Goal: Task Accomplishment & Management: Use online tool/utility

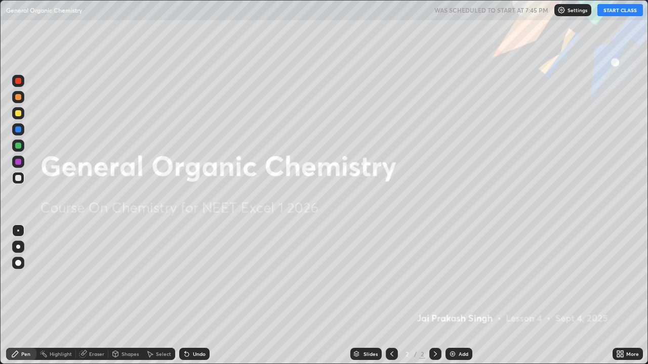
scroll to position [364, 648]
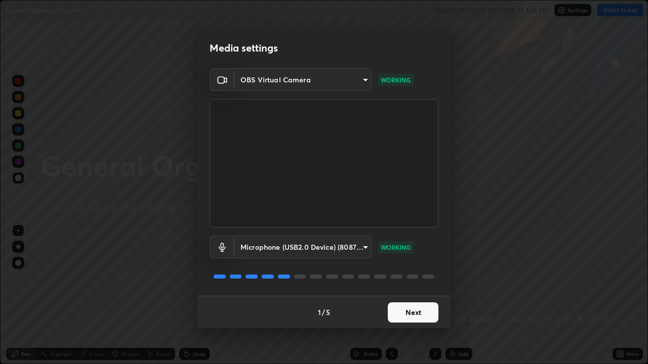
click at [408, 296] on button "Next" at bounding box center [413, 313] width 51 height 20
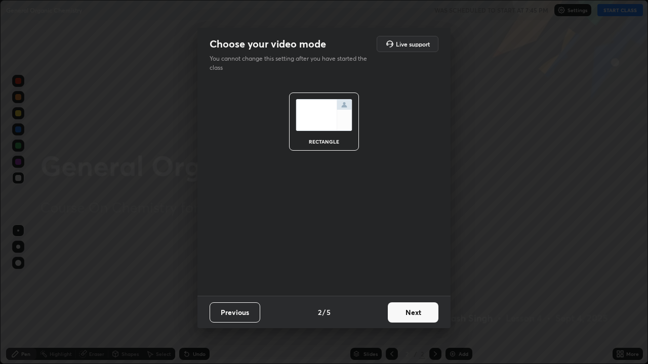
click at [409, 296] on button "Next" at bounding box center [413, 313] width 51 height 20
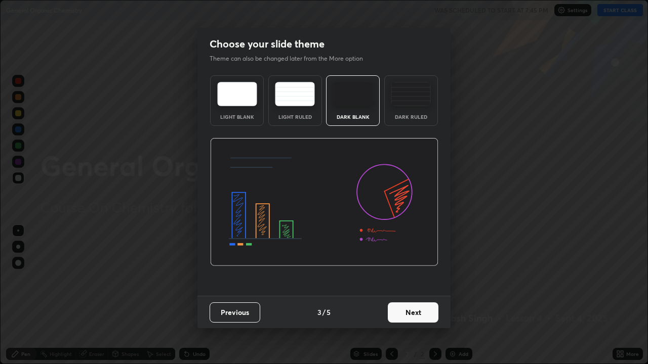
click at [405, 296] on button "Next" at bounding box center [413, 313] width 51 height 20
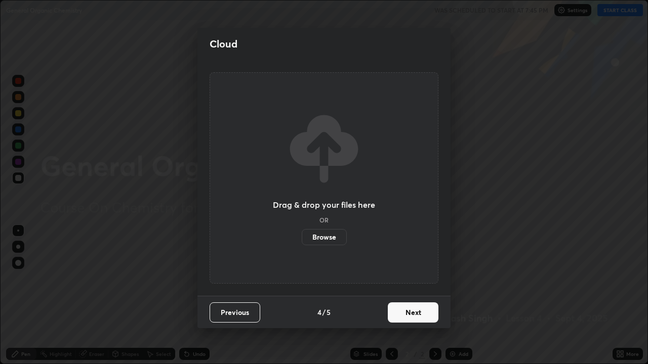
click at [406, 296] on button "Next" at bounding box center [413, 313] width 51 height 20
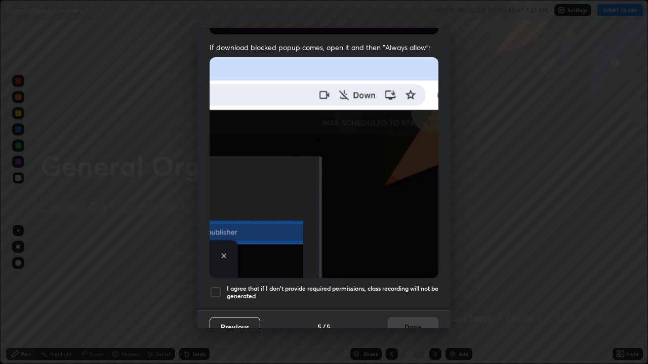
scroll to position [206, 0]
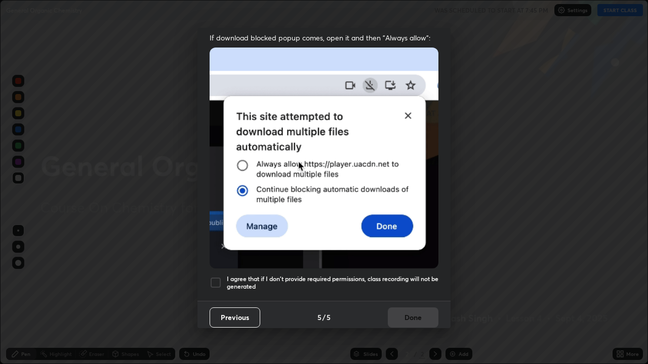
click at [216, 279] on div at bounding box center [216, 283] width 12 height 12
click at [401, 296] on button "Done" at bounding box center [413, 318] width 51 height 20
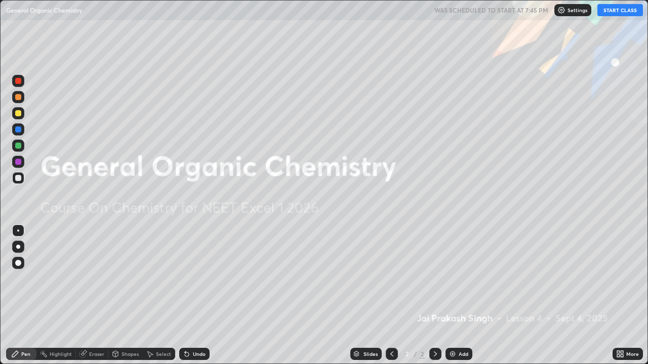
click at [619, 11] on button "START CLASS" at bounding box center [620, 10] width 46 height 12
click at [453, 296] on img at bounding box center [452, 354] width 8 height 8
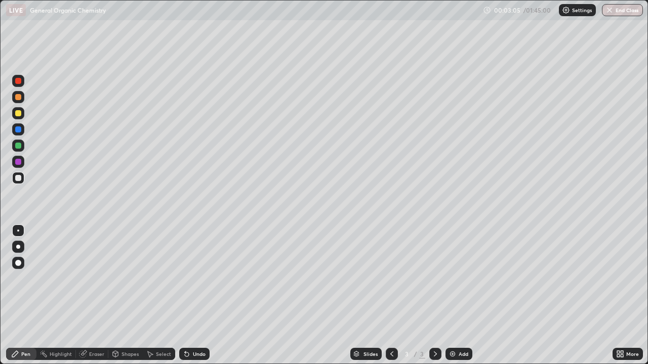
click at [83, 296] on icon at bounding box center [82, 354] width 7 height 7
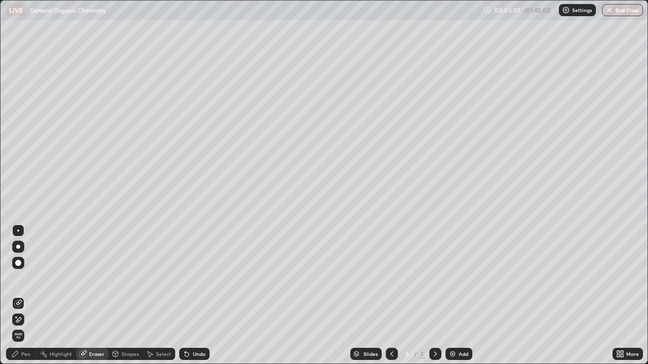
click at [23, 296] on div "Pen" at bounding box center [25, 354] width 9 height 5
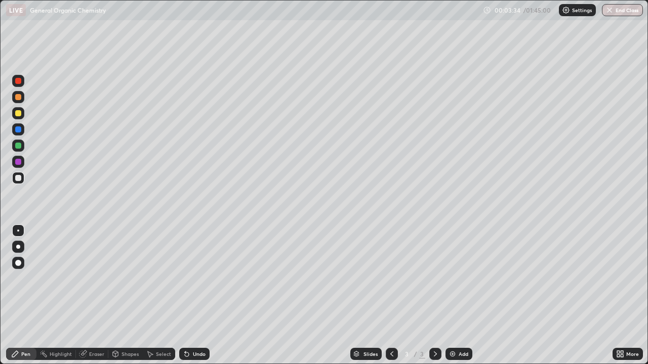
click at [84, 296] on icon at bounding box center [82, 354] width 7 height 7
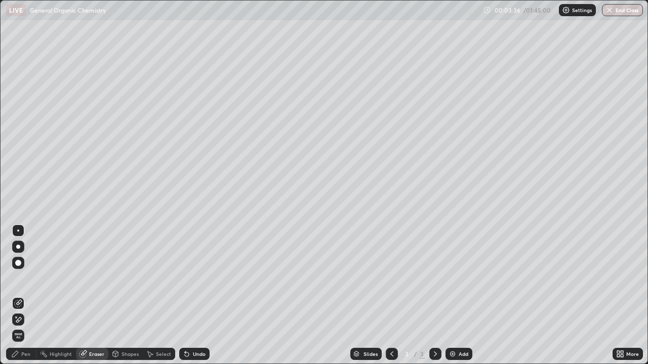
click at [24, 296] on div "Pen" at bounding box center [25, 354] width 9 height 5
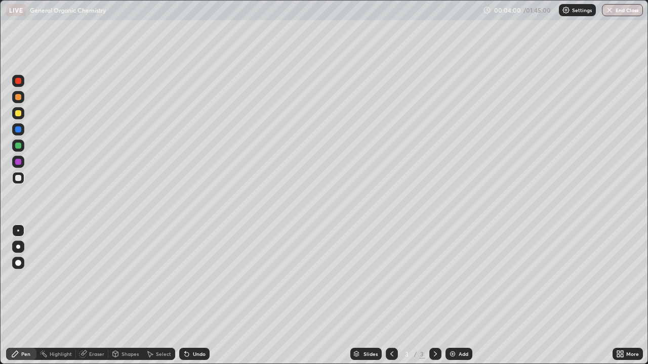
click at [208, 296] on div "Undo" at bounding box center [192, 354] width 34 height 20
click at [430, 296] on div at bounding box center [435, 354] width 12 height 12
click at [449, 296] on img at bounding box center [452, 354] width 8 height 8
click at [434, 296] on icon at bounding box center [435, 354] width 8 height 8
click at [451, 296] on img at bounding box center [452, 354] width 8 height 8
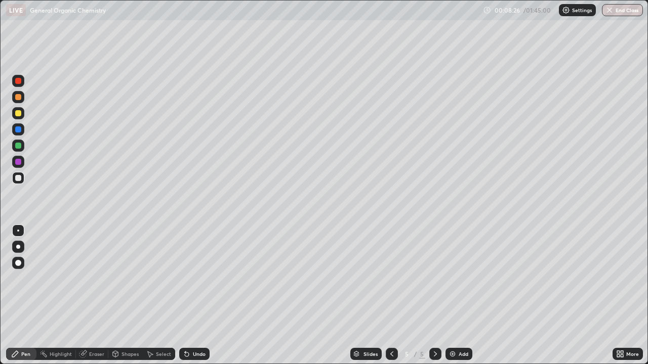
click at [18, 114] on div at bounding box center [18, 113] width 6 height 6
click at [92, 296] on div "Eraser" at bounding box center [96, 354] width 15 height 5
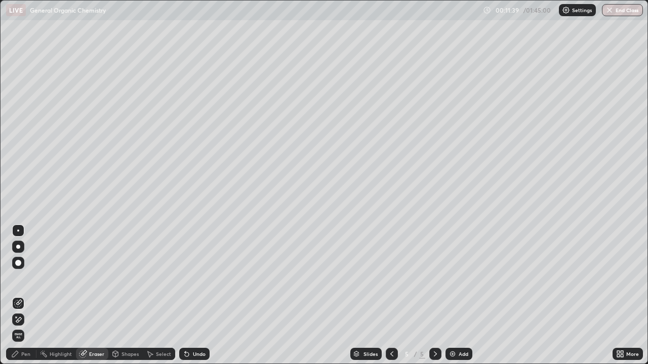
click at [26, 296] on div "Pen" at bounding box center [25, 354] width 9 height 5
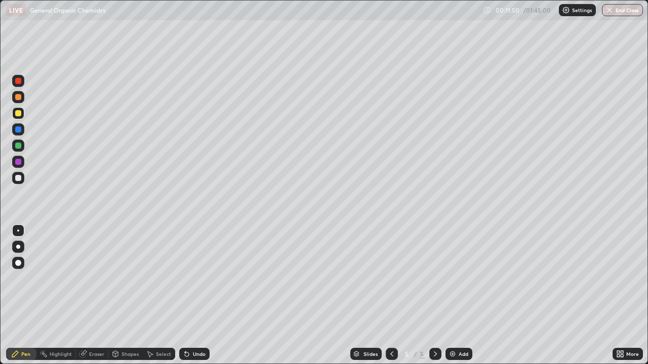
click at [16, 180] on div at bounding box center [18, 178] width 6 height 6
click at [19, 147] on div at bounding box center [18, 146] width 6 height 6
click at [18, 178] on div at bounding box center [18, 178] width 6 height 6
click at [459, 296] on div "Add" at bounding box center [464, 354] width 10 height 5
click at [19, 179] on div at bounding box center [18, 178] width 6 height 6
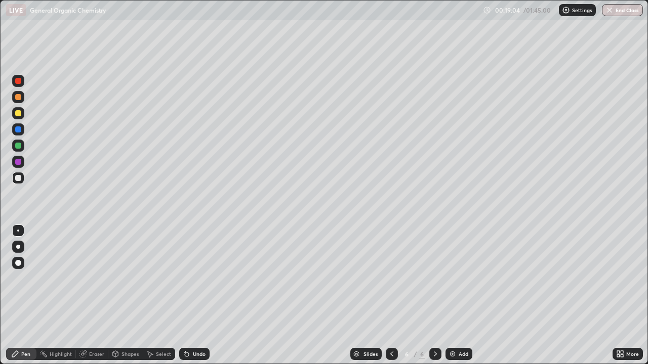
click at [19, 113] on div at bounding box center [18, 113] width 6 height 6
click at [446, 296] on div "Add" at bounding box center [458, 354] width 27 height 12
click at [95, 296] on div "Eraser" at bounding box center [96, 354] width 15 height 5
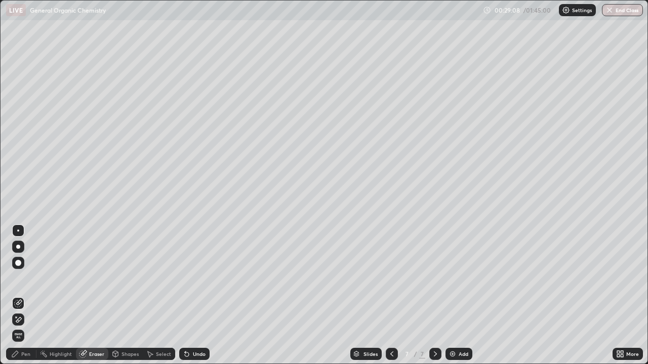
click at [25, 296] on div "Pen" at bounding box center [25, 354] width 9 height 5
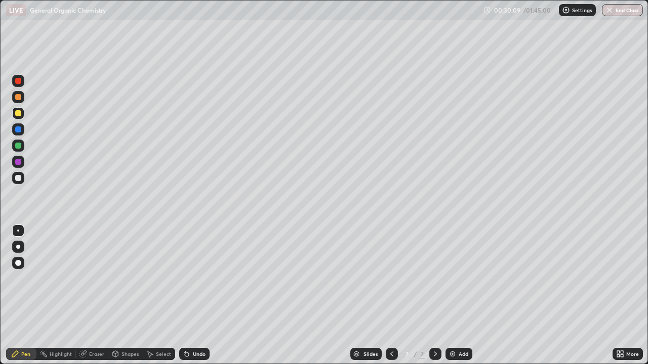
click at [18, 179] on div at bounding box center [18, 178] width 6 height 6
click at [434, 296] on icon at bounding box center [435, 354] width 8 height 8
click at [448, 296] on img at bounding box center [452, 354] width 8 height 8
click at [95, 296] on div "Eraser" at bounding box center [96, 354] width 15 height 5
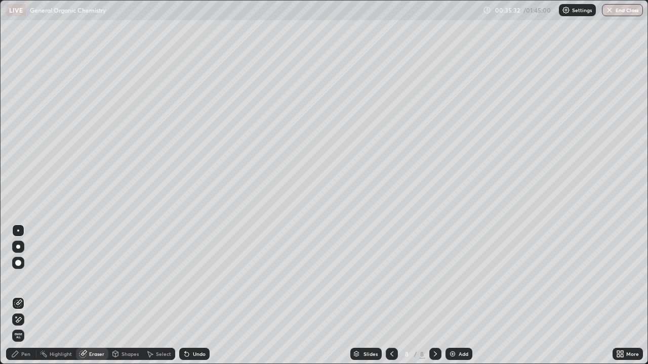
click at [23, 296] on div "Pen" at bounding box center [25, 354] width 9 height 5
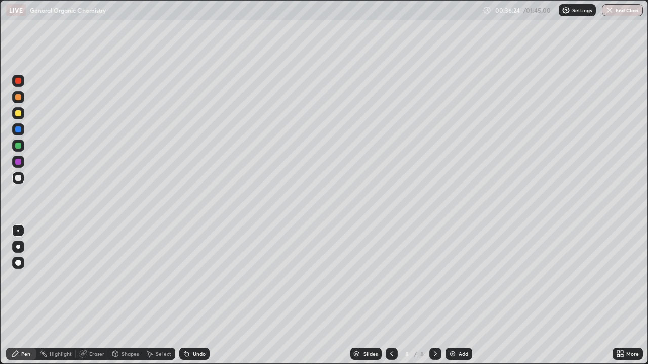
click at [18, 114] on div at bounding box center [18, 113] width 6 height 6
click at [16, 179] on div at bounding box center [18, 178] width 6 height 6
click at [92, 296] on div "Eraser" at bounding box center [96, 354] width 15 height 5
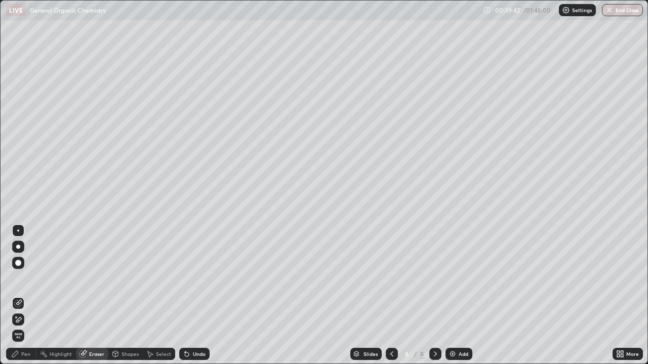
click at [26, 296] on div "Pen" at bounding box center [25, 354] width 9 height 5
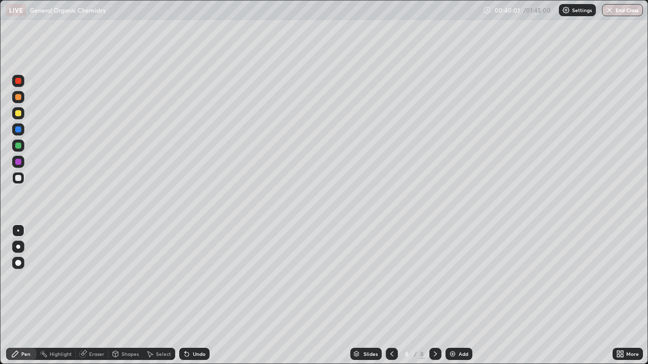
click at [29, 217] on div "Erase all" at bounding box center [18, 182] width 24 height 324
click at [19, 179] on div at bounding box center [18, 178] width 6 height 6
click at [19, 114] on div at bounding box center [18, 113] width 6 height 6
click at [87, 296] on div "Eraser" at bounding box center [92, 354] width 32 height 12
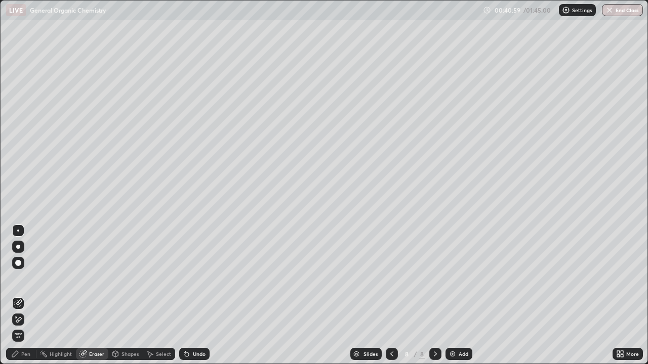
click at [25, 296] on div "Pen" at bounding box center [25, 354] width 9 height 5
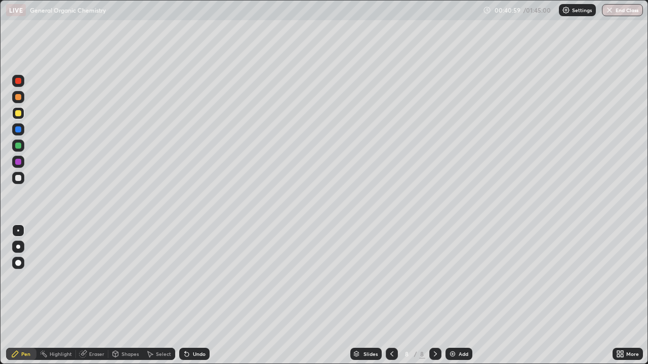
click at [17, 177] on div at bounding box center [18, 178] width 6 height 6
click at [19, 115] on div at bounding box center [18, 113] width 6 height 6
click at [16, 179] on div at bounding box center [18, 178] width 6 height 6
click at [19, 161] on div at bounding box center [18, 162] width 6 height 6
click at [423, 296] on div "8" at bounding box center [422, 354] width 6 height 9
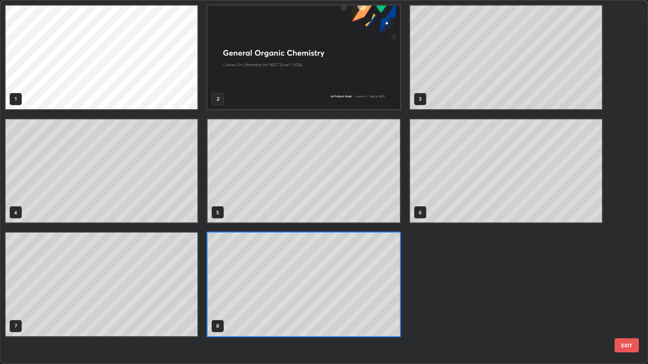
scroll to position [360, 642]
click at [414, 296] on div "1 2 3 4 5 6 7 8" at bounding box center [304, 171] width 606 height 341
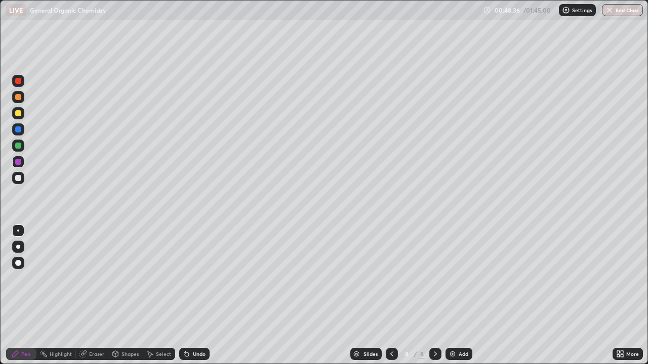
click at [454, 296] on img at bounding box center [452, 354] width 8 height 8
click at [18, 179] on div at bounding box center [18, 178] width 6 height 6
click at [94, 296] on div "Eraser" at bounding box center [96, 354] width 15 height 5
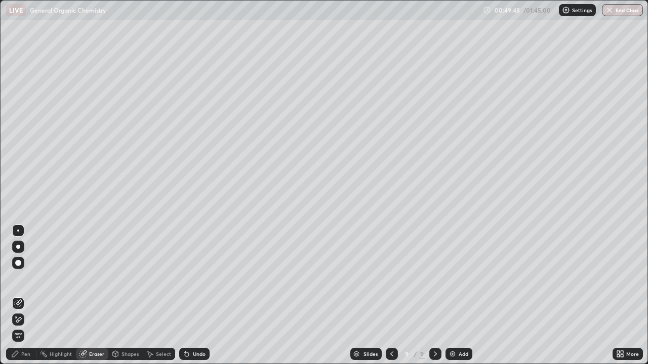
click at [26, 296] on div "Pen" at bounding box center [25, 354] width 9 height 5
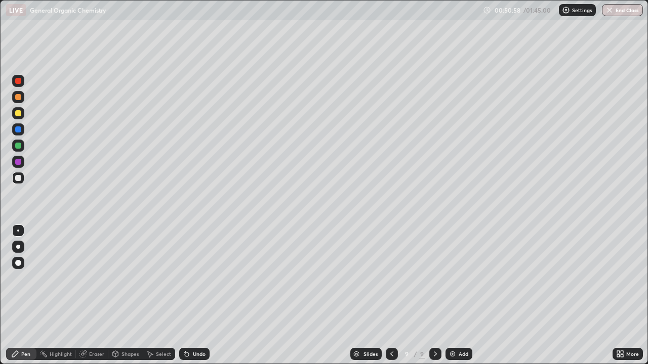
click at [18, 114] on div at bounding box center [18, 113] width 6 height 6
click at [97, 296] on div "Eraser" at bounding box center [96, 354] width 15 height 5
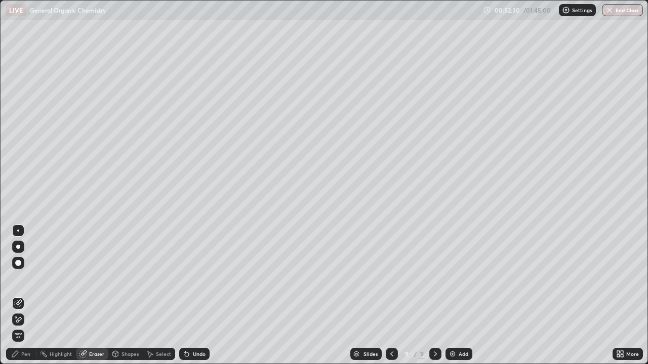
click at [24, 296] on div "Pen" at bounding box center [25, 354] width 9 height 5
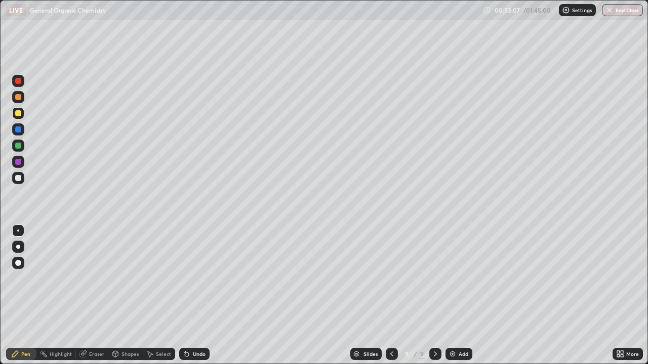
click at [96, 296] on div "Eraser" at bounding box center [92, 354] width 32 height 12
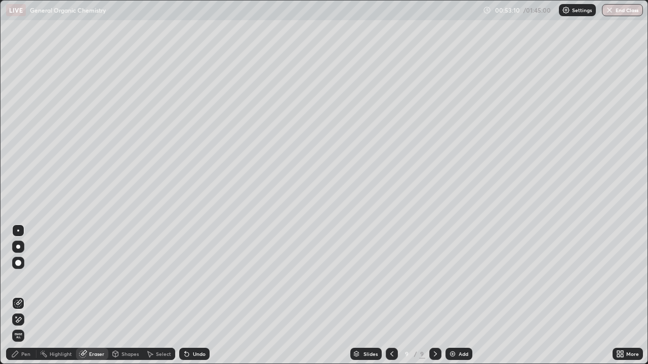
click at [29, 296] on div "Pen" at bounding box center [25, 354] width 9 height 5
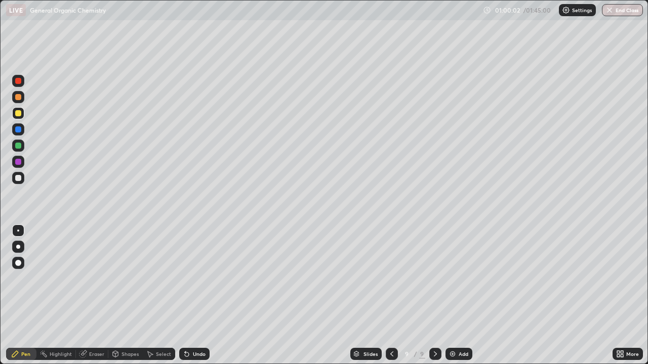
click at [434, 296] on icon at bounding box center [435, 354] width 8 height 8
click at [448, 296] on img at bounding box center [452, 354] width 8 height 8
click at [94, 296] on div "Eraser" at bounding box center [96, 354] width 15 height 5
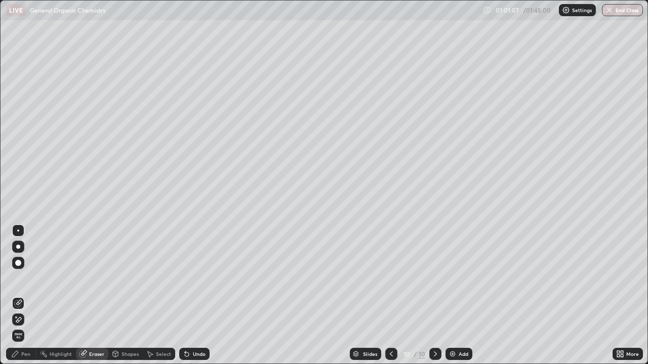
click at [28, 296] on div "Pen" at bounding box center [25, 354] width 9 height 5
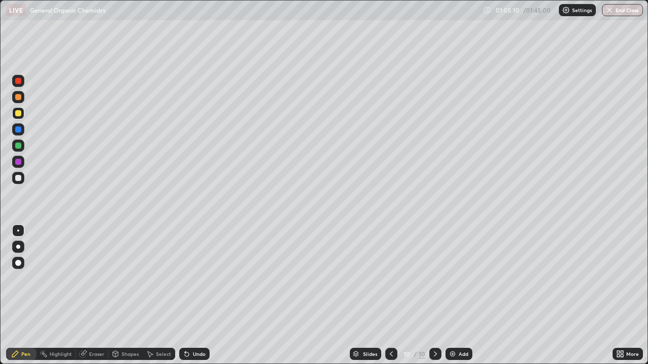
click at [454, 296] on img at bounding box center [452, 354] width 8 height 8
click at [390, 296] on icon at bounding box center [391, 354] width 3 height 5
click at [431, 296] on div at bounding box center [435, 354] width 12 height 12
click at [91, 296] on div "Eraser" at bounding box center [96, 354] width 15 height 5
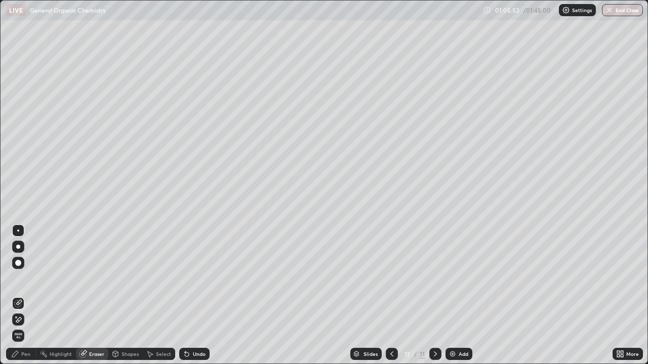
click at [22, 296] on div "Pen" at bounding box center [25, 354] width 9 height 5
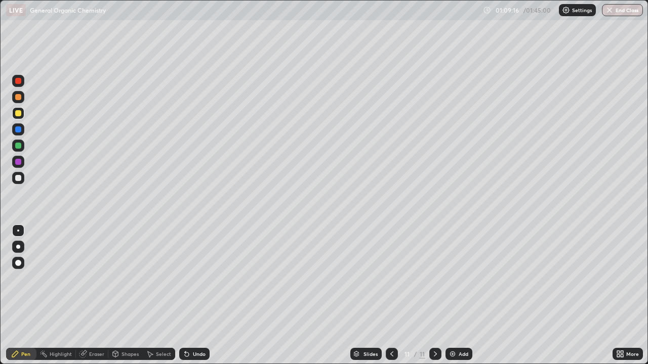
click at [14, 177] on div at bounding box center [18, 178] width 12 height 12
click at [434, 296] on icon at bounding box center [435, 354] width 8 height 8
click at [456, 296] on div "Add" at bounding box center [458, 354] width 27 height 12
click at [94, 296] on div "Eraser" at bounding box center [96, 354] width 15 height 5
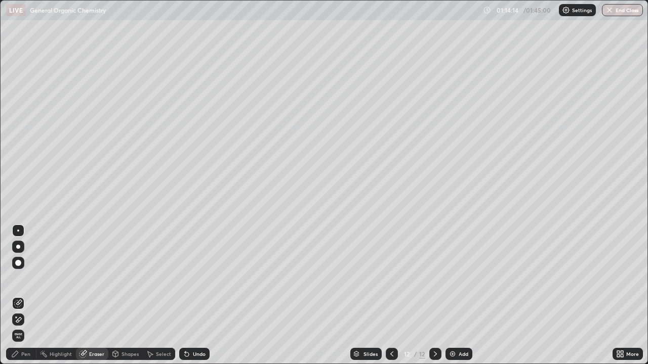
click at [26, 296] on div "Pen" at bounding box center [25, 354] width 9 height 5
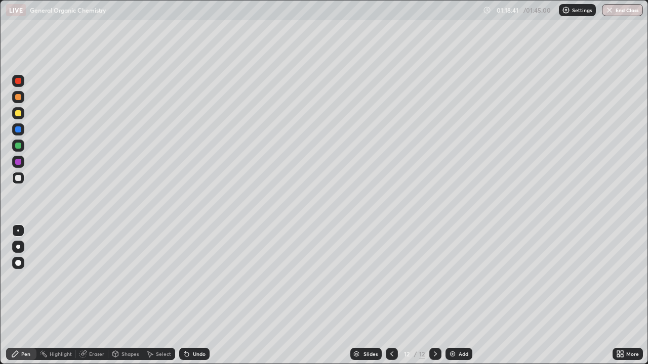
click at [459, 296] on div "Add" at bounding box center [464, 354] width 10 height 5
click at [92, 296] on div "Eraser" at bounding box center [96, 354] width 15 height 5
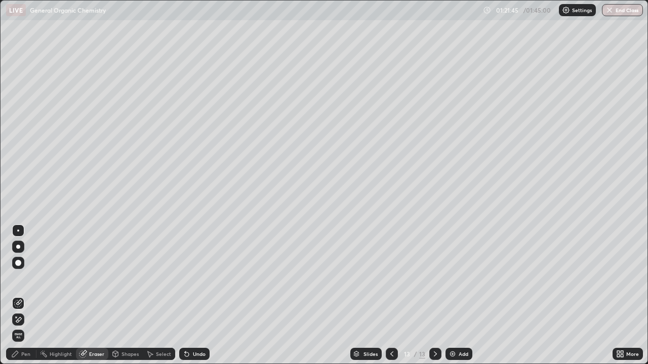
click at [29, 296] on div "Pen" at bounding box center [25, 354] width 9 height 5
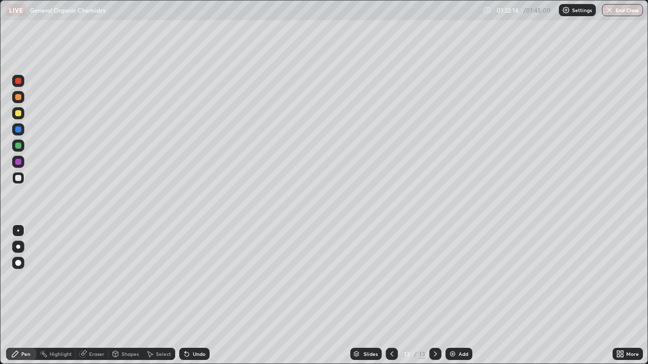
click at [159, 296] on div "Select" at bounding box center [163, 354] width 15 height 5
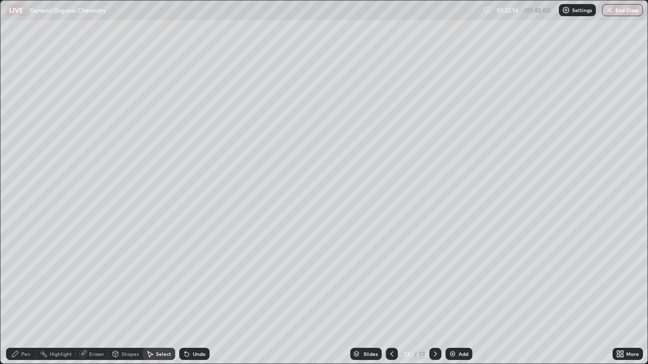
click at [126, 296] on div "Shapes" at bounding box center [125, 354] width 34 height 12
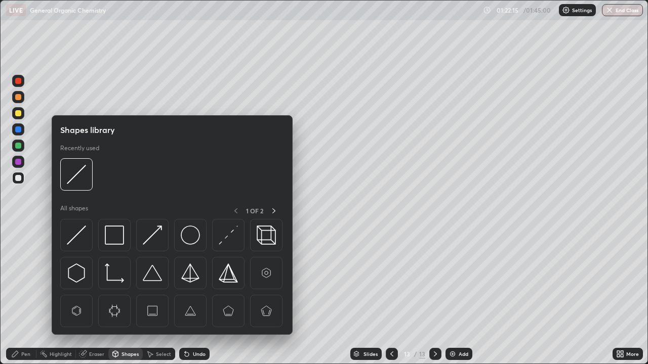
click at [96, 296] on div "Eraser" at bounding box center [96, 354] width 15 height 5
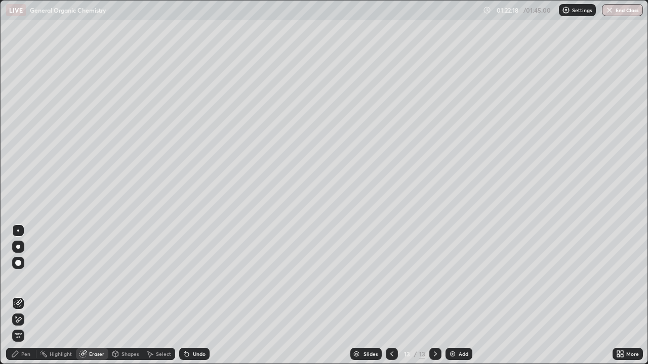
click at [59, 296] on div "Highlight" at bounding box center [61, 354] width 22 height 5
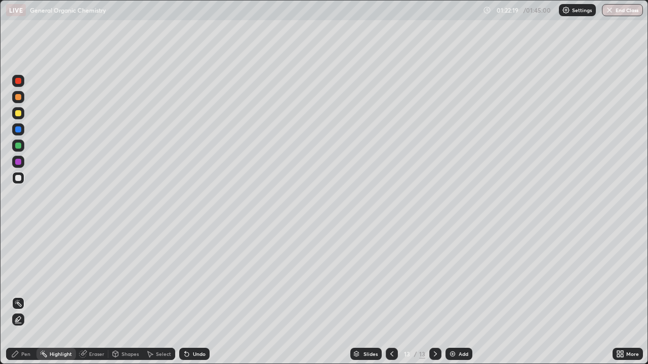
click at [24, 296] on div "Pen" at bounding box center [25, 354] width 9 height 5
click at [17, 146] on div at bounding box center [18, 146] width 6 height 6
click at [20, 114] on div at bounding box center [18, 113] width 6 height 6
click at [17, 180] on div at bounding box center [18, 178] width 6 height 6
click at [204, 296] on div "Undo" at bounding box center [192, 354] width 34 height 20
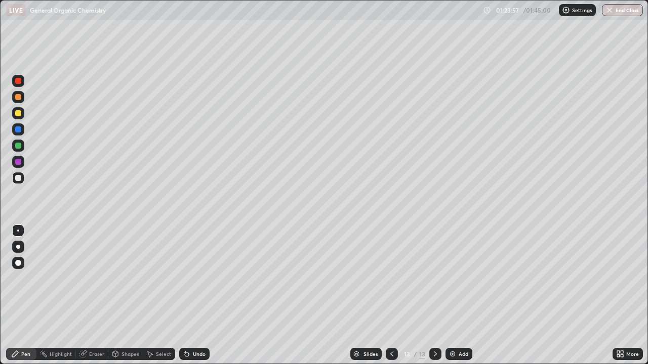
click at [22, 113] on div at bounding box center [18, 113] width 12 height 12
click at [459, 296] on div "Add" at bounding box center [464, 354] width 10 height 5
click at [386, 296] on div at bounding box center [392, 354] width 12 height 12
click at [390, 296] on icon at bounding box center [392, 354] width 8 height 8
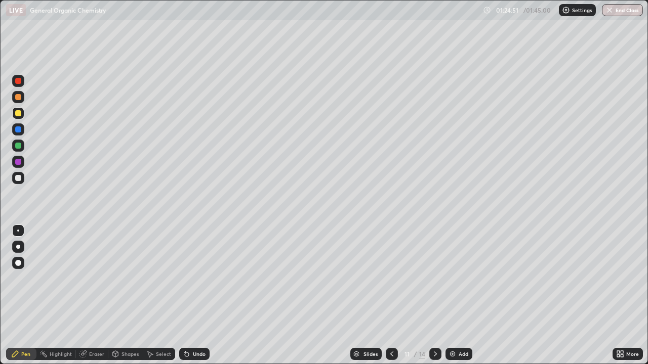
click at [391, 296] on icon at bounding box center [392, 354] width 8 height 8
click at [389, 296] on icon at bounding box center [392, 354] width 8 height 8
click at [388, 296] on icon at bounding box center [392, 354] width 8 height 8
click at [388, 296] on div at bounding box center [392, 354] width 12 height 12
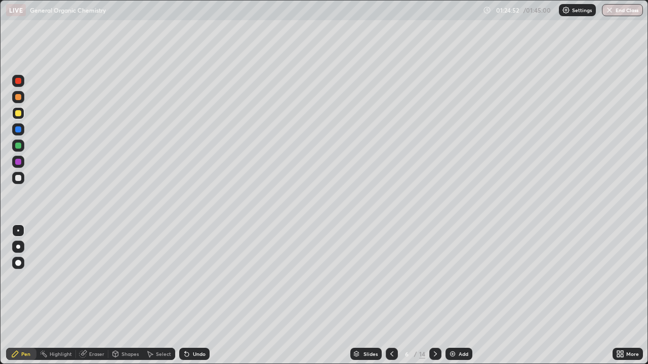
click at [391, 296] on icon at bounding box center [392, 354] width 8 height 8
click at [434, 296] on icon at bounding box center [435, 354] width 8 height 8
click at [432, 296] on div at bounding box center [435, 354] width 12 height 12
click at [434, 296] on icon at bounding box center [435, 354] width 8 height 8
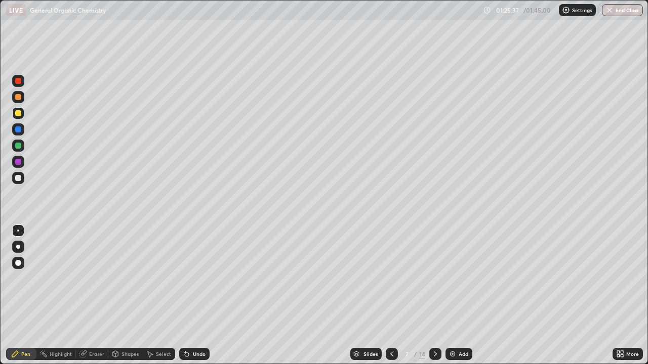
click at [431, 296] on div at bounding box center [435, 354] width 12 height 20
click at [431, 296] on icon at bounding box center [435, 354] width 8 height 8
click at [433, 296] on div at bounding box center [435, 354] width 12 height 12
click at [434, 296] on icon at bounding box center [435, 354] width 8 height 8
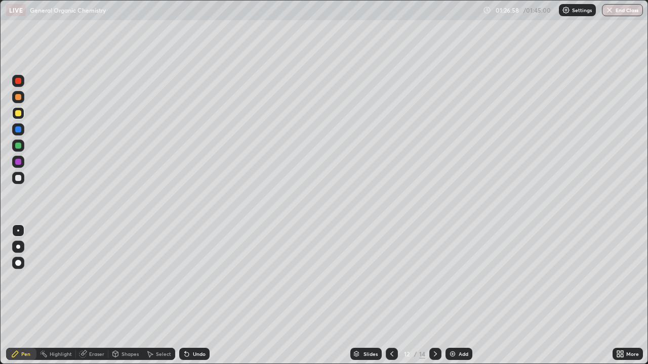
click at [93, 296] on div "Eraser" at bounding box center [96, 354] width 15 height 5
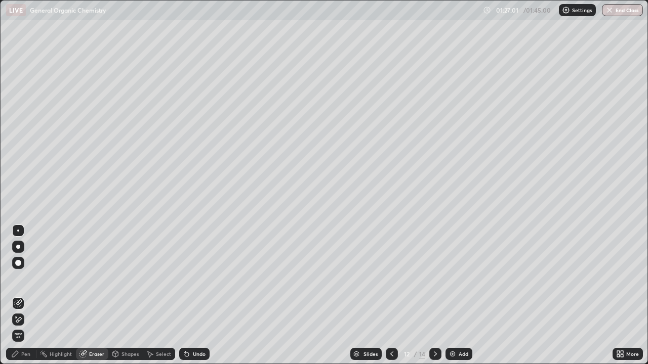
click at [29, 296] on div "Pen" at bounding box center [25, 354] width 9 height 5
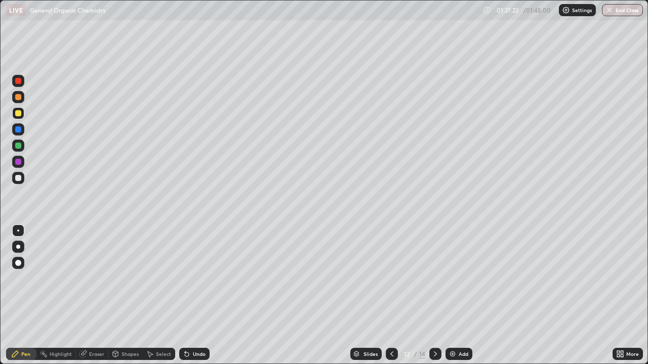
click at [14, 180] on div at bounding box center [18, 178] width 12 height 12
click at [391, 296] on icon at bounding box center [392, 354] width 8 height 8
click at [388, 296] on icon at bounding box center [392, 354] width 8 height 8
click at [390, 296] on icon at bounding box center [392, 354] width 8 height 8
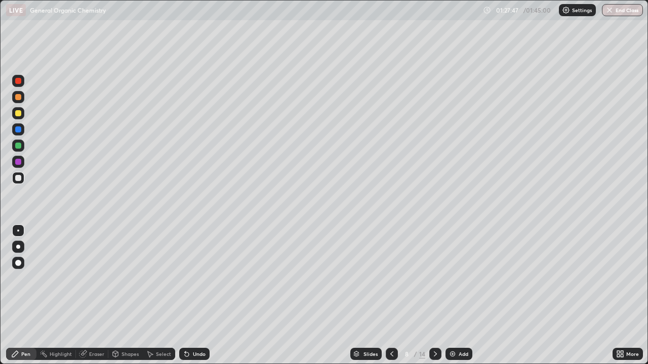
click at [625, 13] on button "End Class" at bounding box center [622, 10] width 41 height 12
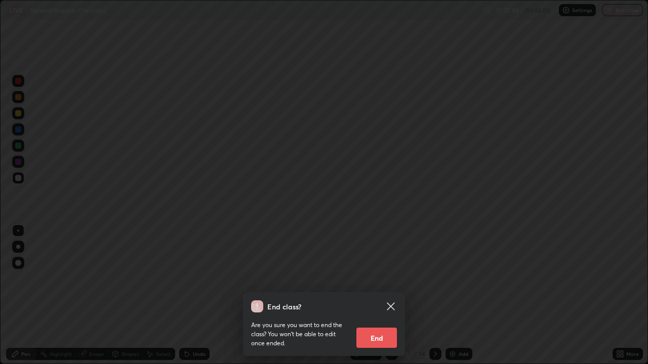
click at [380, 296] on button "End" at bounding box center [376, 338] width 40 height 20
